Goal: Feedback & Contribution: Leave review/rating

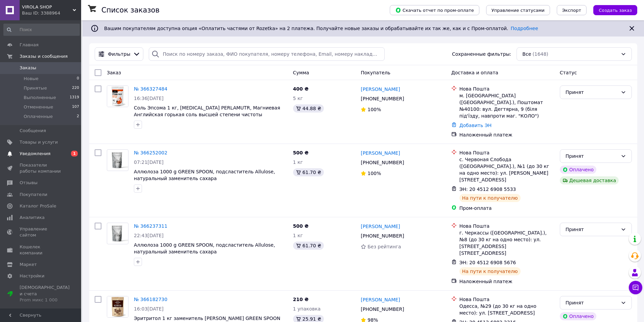
click at [23, 154] on span "Уведомления" at bounding box center [35, 154] width 31 height 6
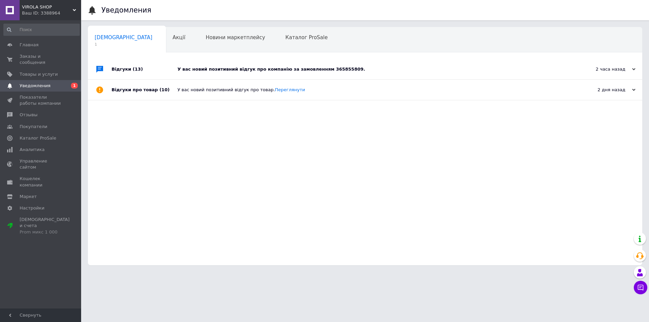
click at [283, 69] on div "У вас новий позитивний відгук про компанію за замовленням 365855809." at bounding box center [372, 69] width 390 height 6
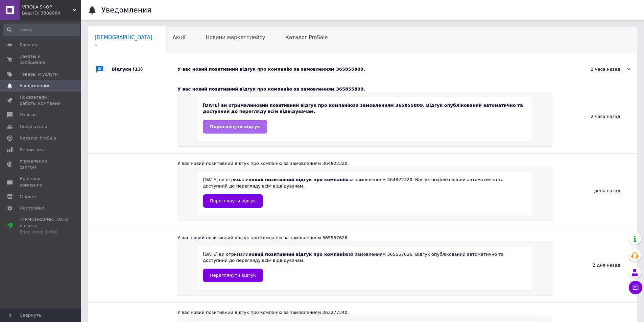
click at [242, 128] on span "Переглянути відгук" at bounding box center [235, 126] width 50 height 5
click at [41, 112] on span "Отзывы" at bounding box center [41, 115] width 43 height 6
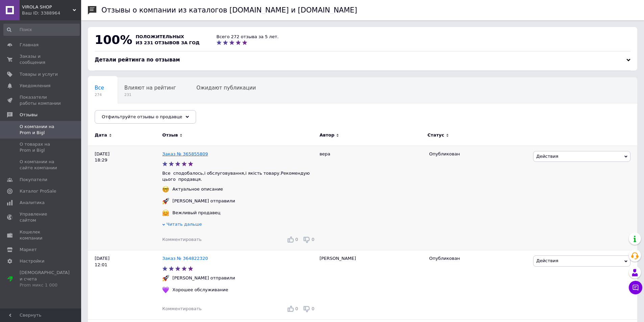
click at [183, 153] on link "Заказ № 365855809" at bounding box center [185, 153] width 46 height 5
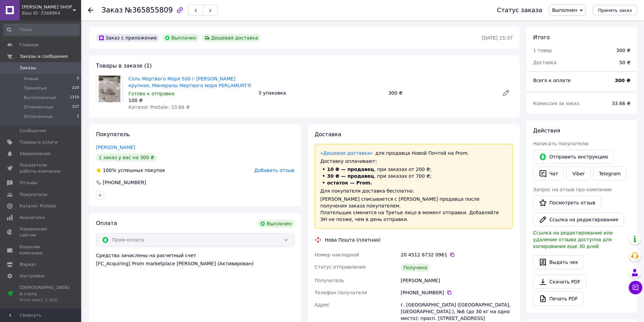
scroll to position [5, 0]
click at [115, 146] on link "зеленова вера" at bounding box center [115, 147] width 39 height 5
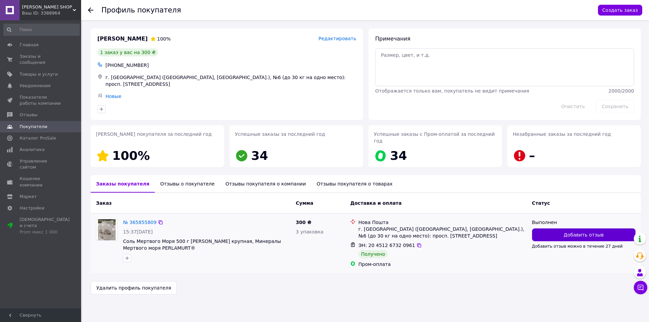
click at [567, 231] on span "Добавить отзыв" at bounding box center [583, 234] width 40 height 7
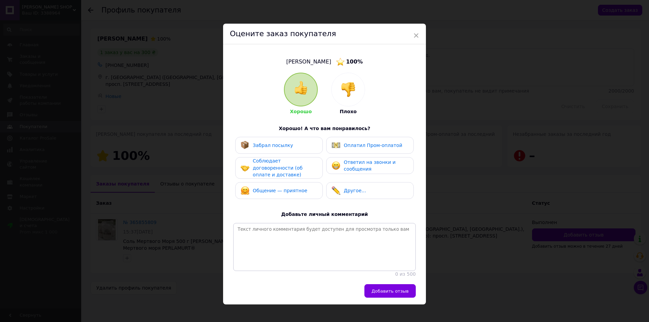
drag, startPoint x: 275, startPoint y: 146, endPoint x: 263, endPoint y: 163, distance: 20.9
click at [275, 146] on span "Забрал посылку" at bounding box center [273, 145] width 40 height 5
click at [261, 166] on span "Соблюдает договоренности (об оплате и доставке)" at bounding box center [278, 167] width 50 height 19
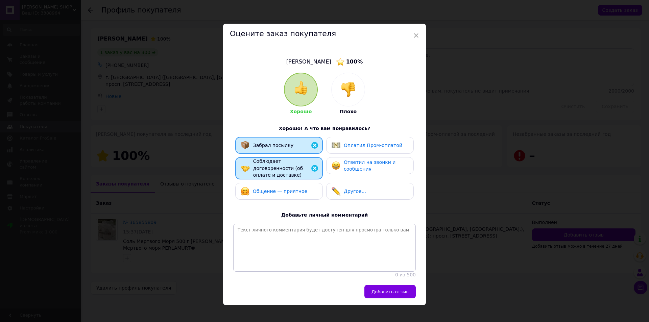
click at [259, 189] on span "Общение — приятное" at bounding box center [280, 191] width 54 height 5
click at [352, 146] on span "Оплатил Пром-оплатой" at bounding box center [373, 145] width 58 height 5
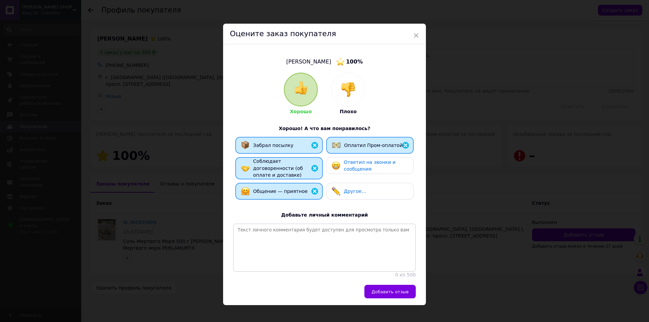
click at [348, 167] on span "Ответил на звонки и сообщения" at bounding box center [370, 165] width 52 height 12
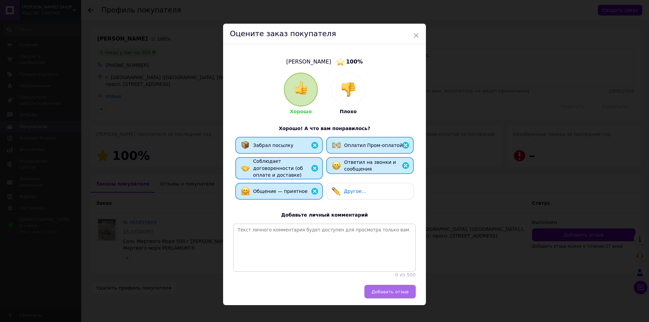
click at [393, 293] on span "Добавить отзыв" at bounding box center [389, 291] width 37 height 5
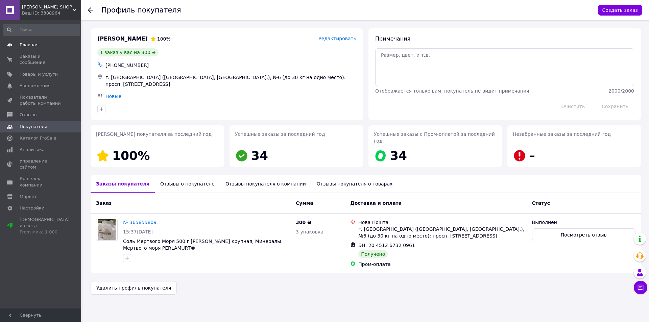
click at [32, 46] on span "Главная" at bounding box center [29, 45] width 19 height 6
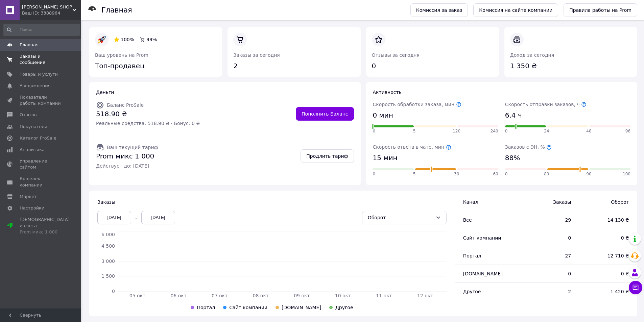
click at [41, 56] on span "Заказы и сообщения" at bounding box center [41, 59] width 43 height 12
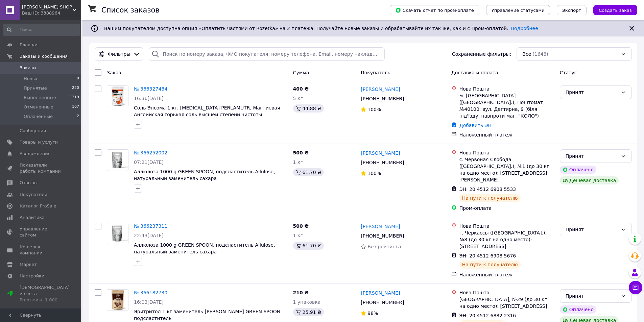
click at [254, 7] on div "Список заказов" at bounding box center [238, 10] width 275 height 20
